Goal: Transaction & Acquisition: Download file/media

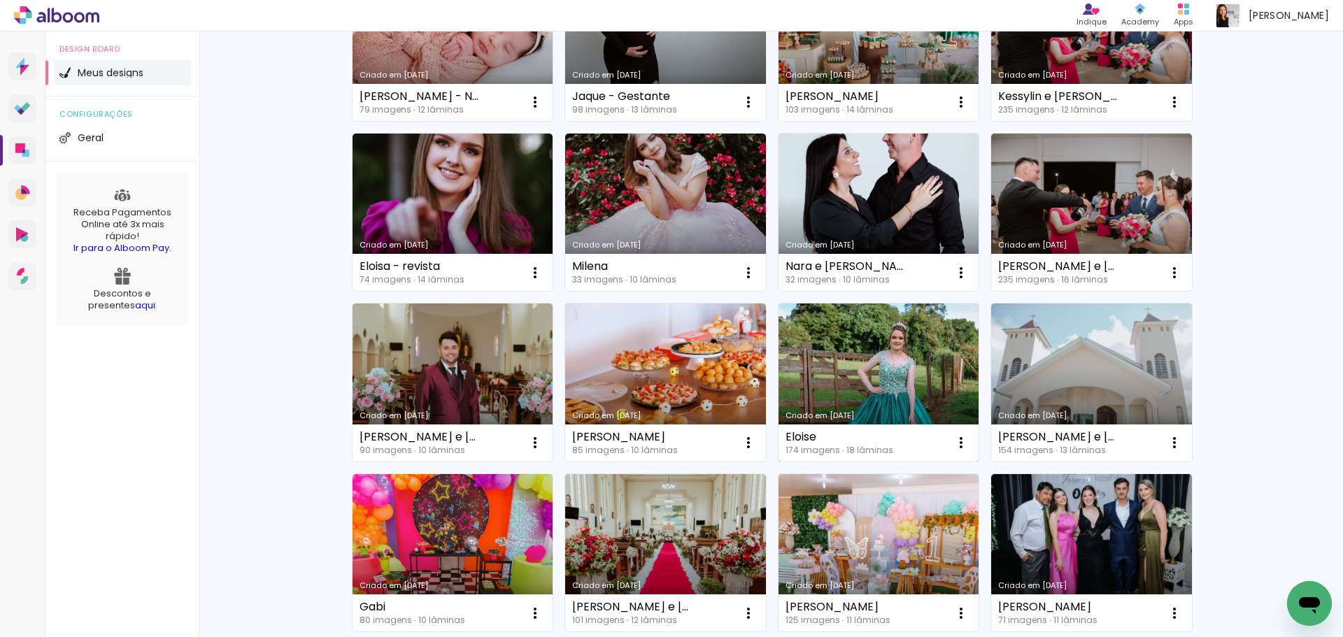
scroll to position [182, 0]
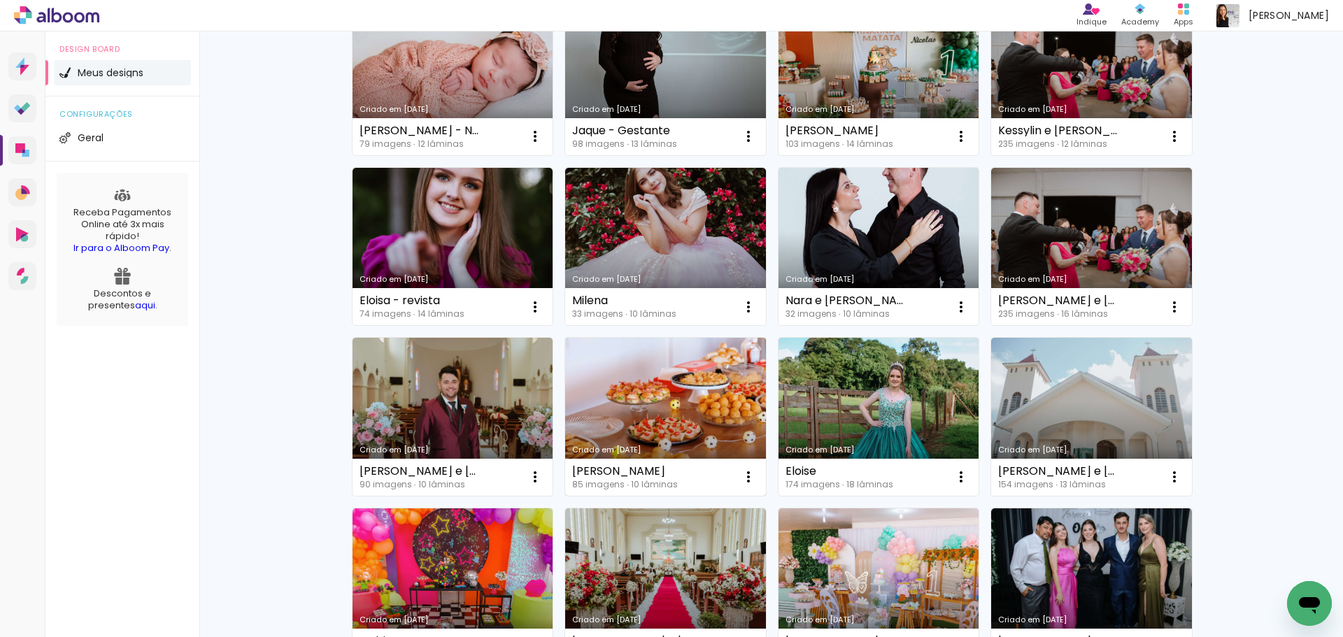
click at [616, 385] on link "Criado em [DATE]" at bounding box center [665, 417] width 201 height 158
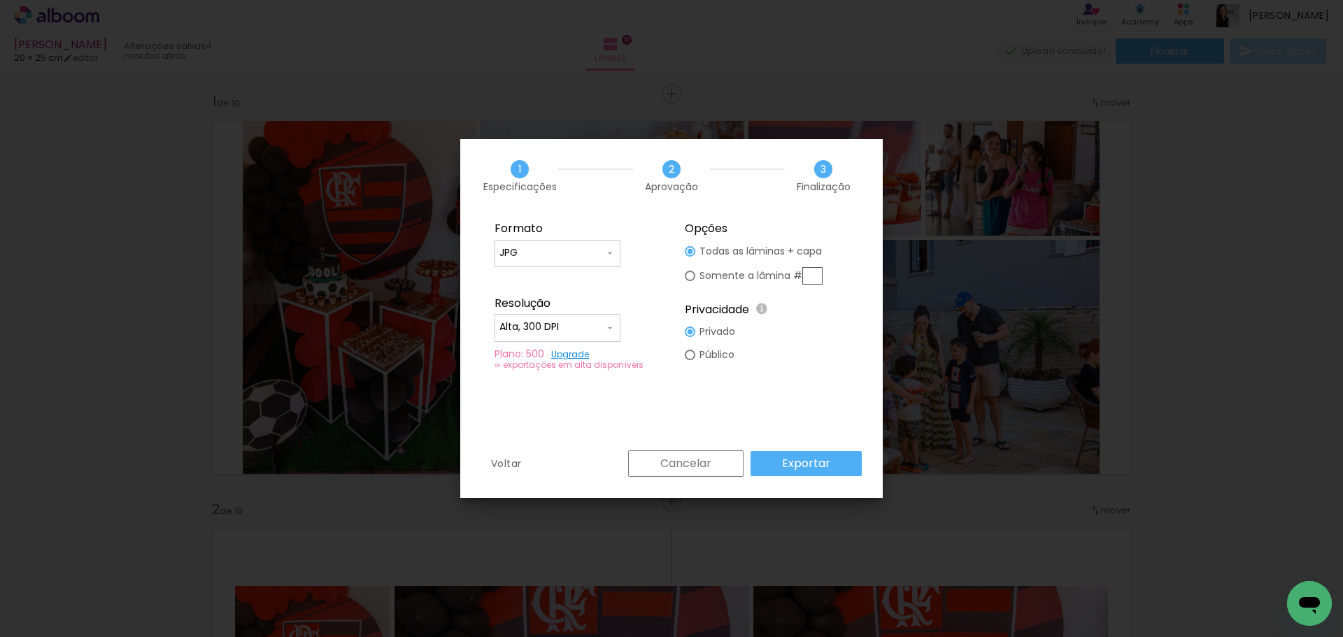
scroll to position [0, 5436]
click at [813, 455] on paper-button "Exportar" at bounding box center [806, 463] width 111 height 25
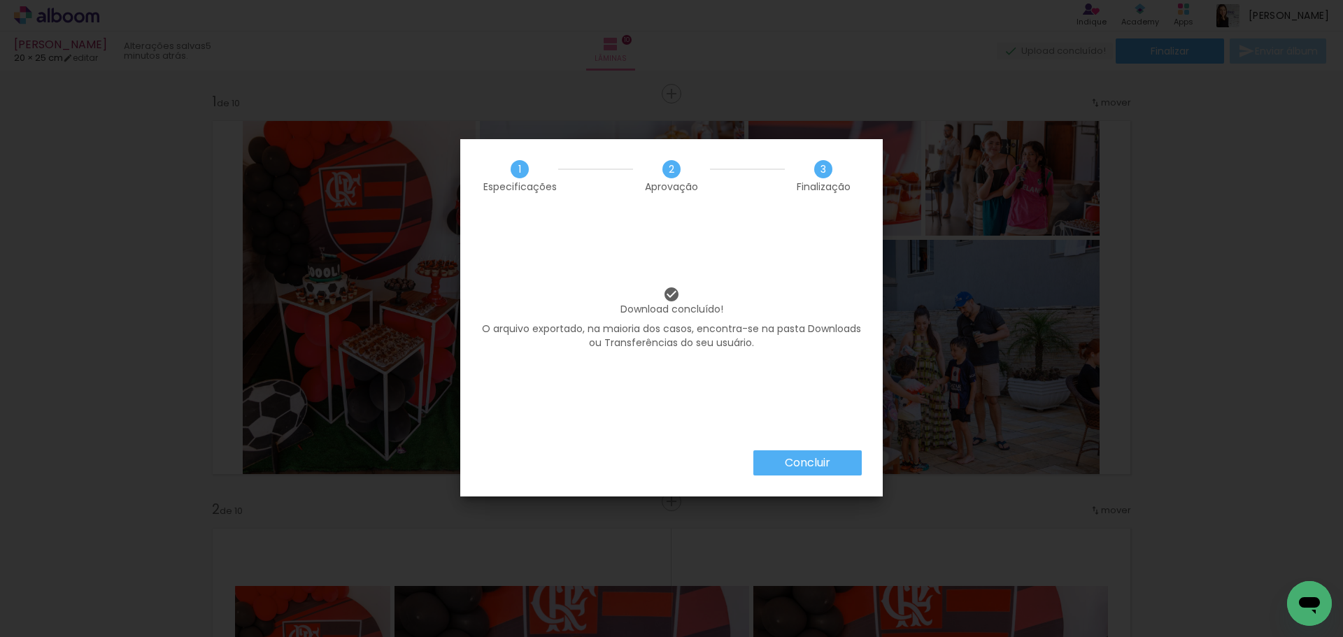
scroll to position [0, 5436]
click at [830, 470] on paper-button "Concluir" at bounding box center [807, 463] width 108 height 25
